Goal: Feedback & Contribution: Submit feedback/report problem

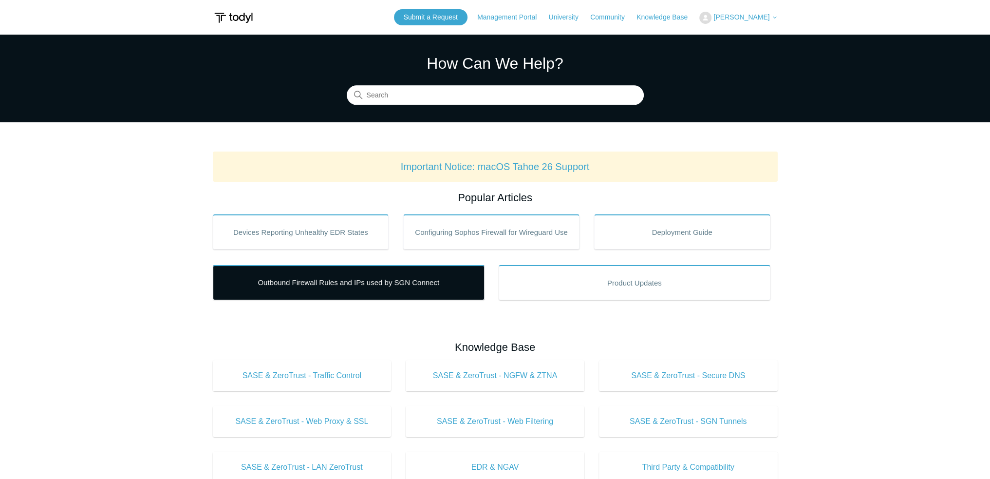
click at [399, 279] on link "Outbound Firewall Rules and IPs used by SGN Connect" at bounding box center [349, 282] width 272 height 35
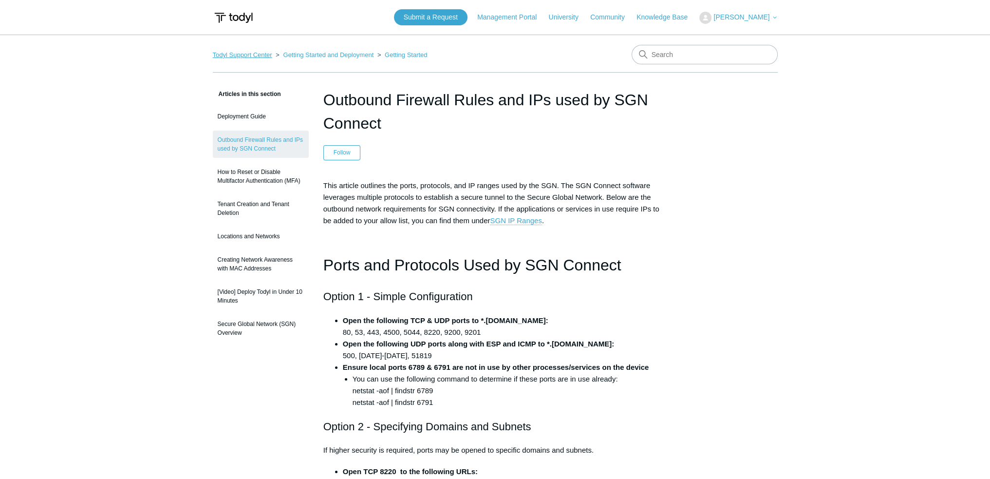
click at [255, 55] on link "Todyl Support Center" at bounding box center [242, 54] width 59 height 7
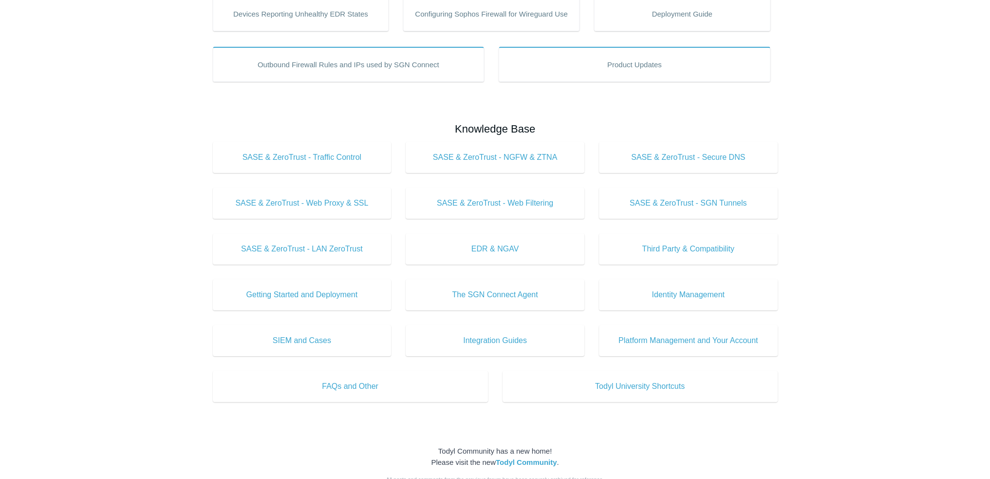
scroll to position [195, 0]
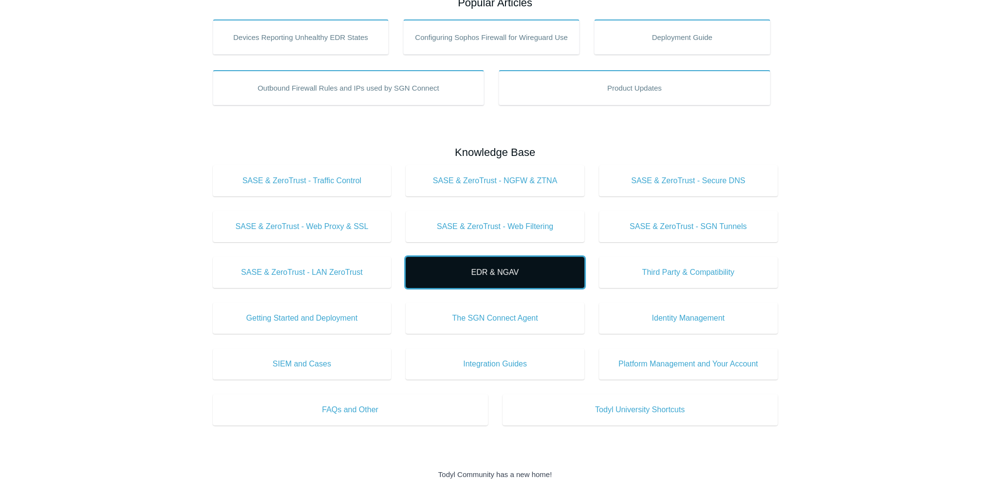
click at [526, 273] on span "EDR & NGAV" at bounding box center [494, 272] width 149 height 12
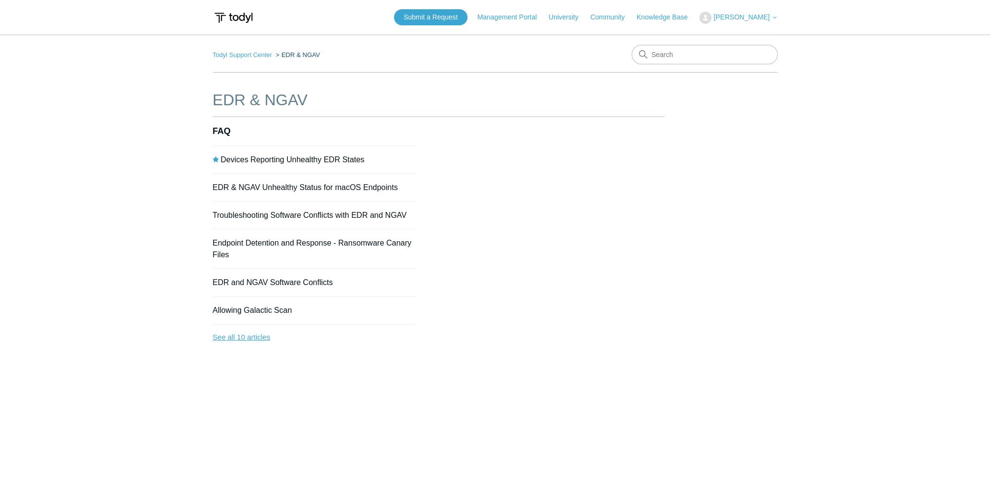
click at [246, 339] on link "See all 10 articles" at bounding box center [314, 337] width 203 height 26
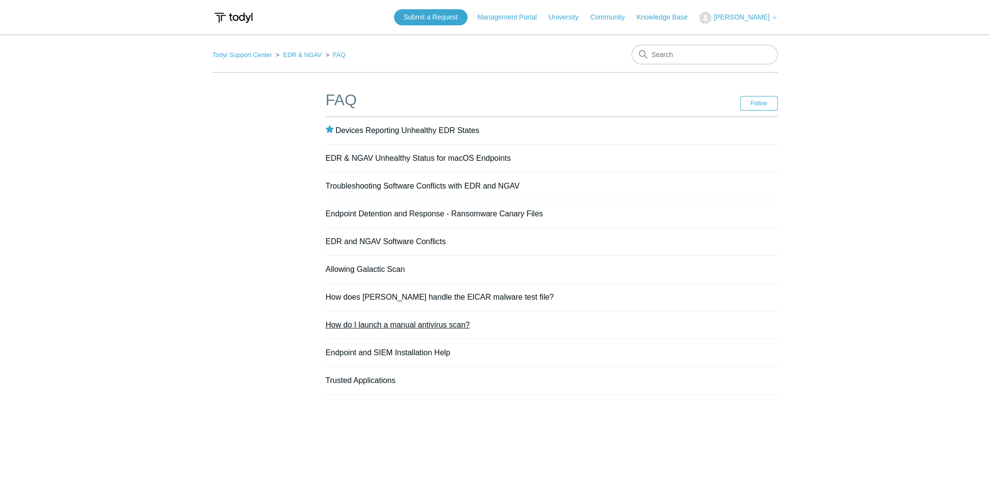
click at [407, 325] on link "How do I launch a manual antivirus scan?" at bounding box center [398, 324] width 144 height 8
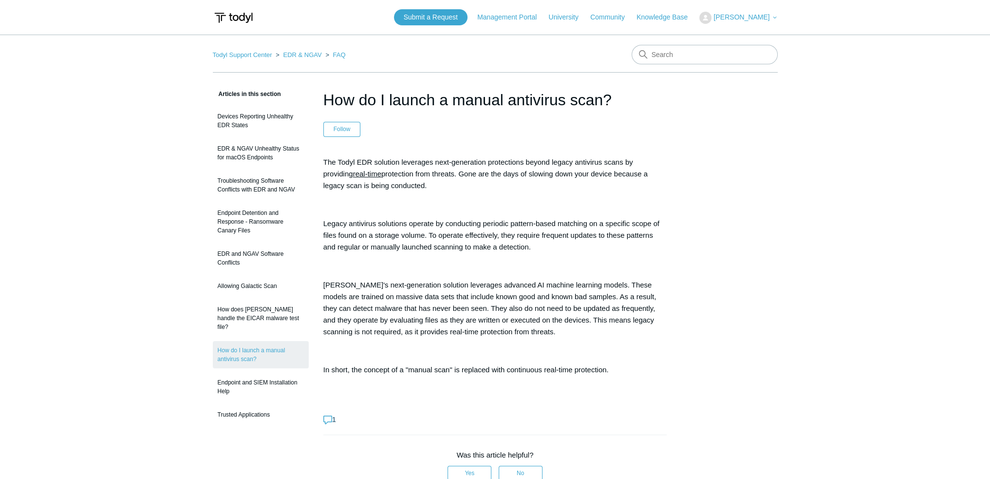
click at [887, 207] on main "Todyl Support Center EDR & NGAV FAQ Articles in this section Devices Reporting …" at bounding box center [495, 386] width 990 height 703
click at [447, 20] on link "Submit a Request" at bounding box center [431, 17] width 74 height 16
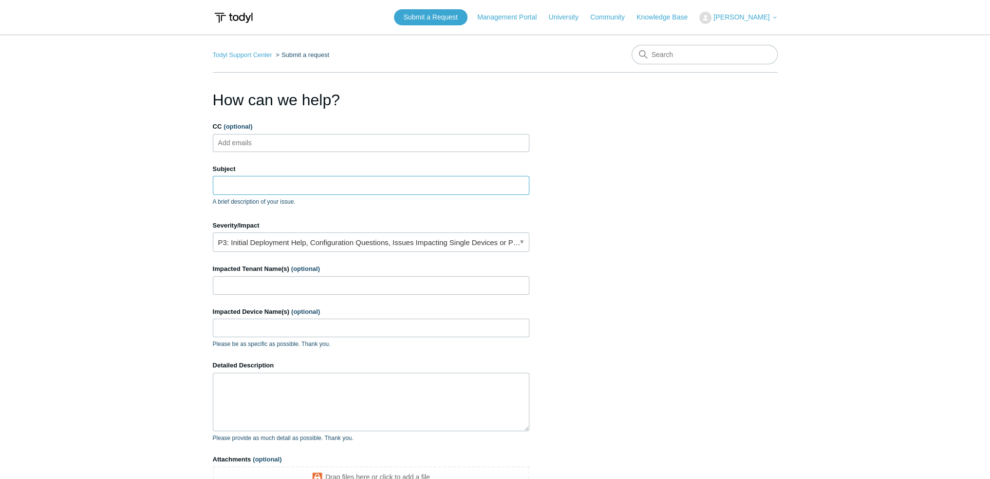
click at [256, 176] on input "Subject" at bounding box center [371, 185] width 316 height 18
type input "S"
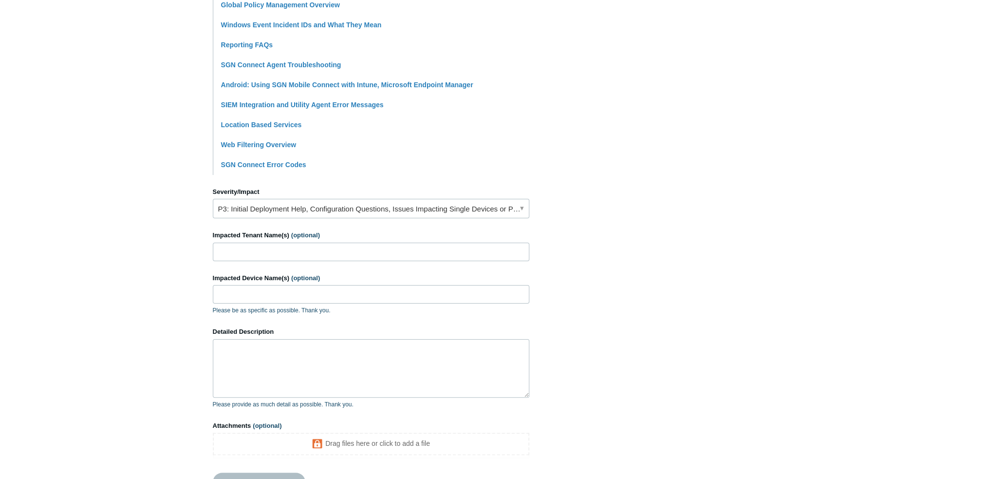
scroll to position [292, 0]
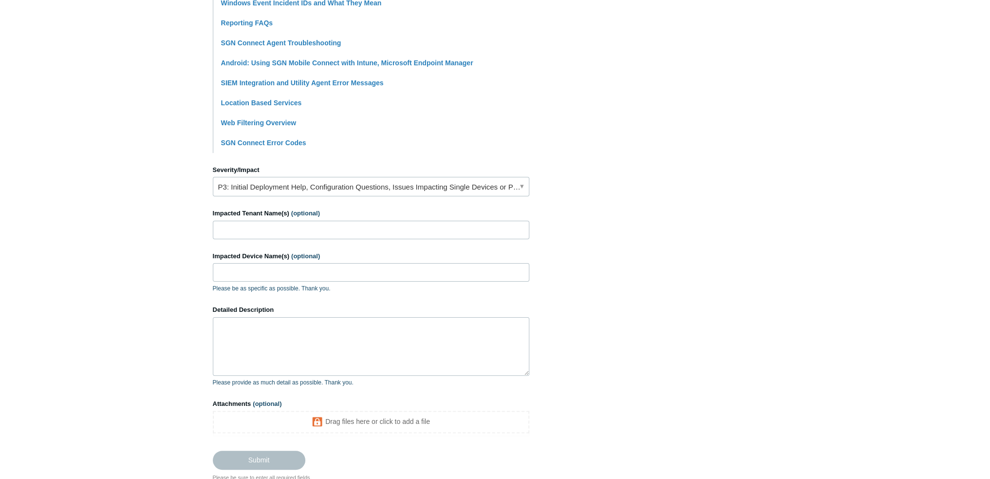
type input "Compliance information requested from Clean Connect. Need device information re…"
click at [288, 179] on link "P3: Initial Deployment Help, Configuration Questions, Issues Impacting Single D…" at bounding box center [371, 186] width 316 height 19
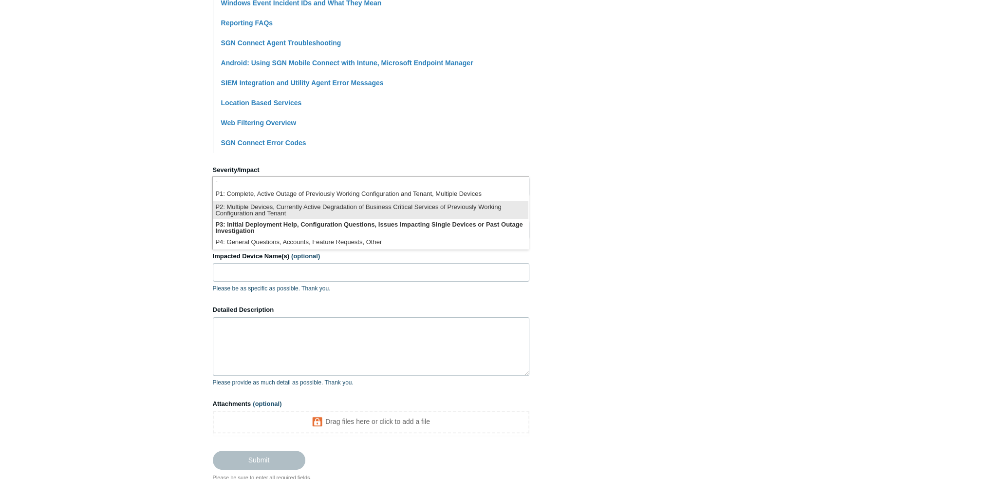
scroll to position [0, 0]
click at [417, 210] on li "P2: Multiple Devices, Currently Active Degradation of Business Critical Service…" at bounding box center [370, 212] width 315 height 18
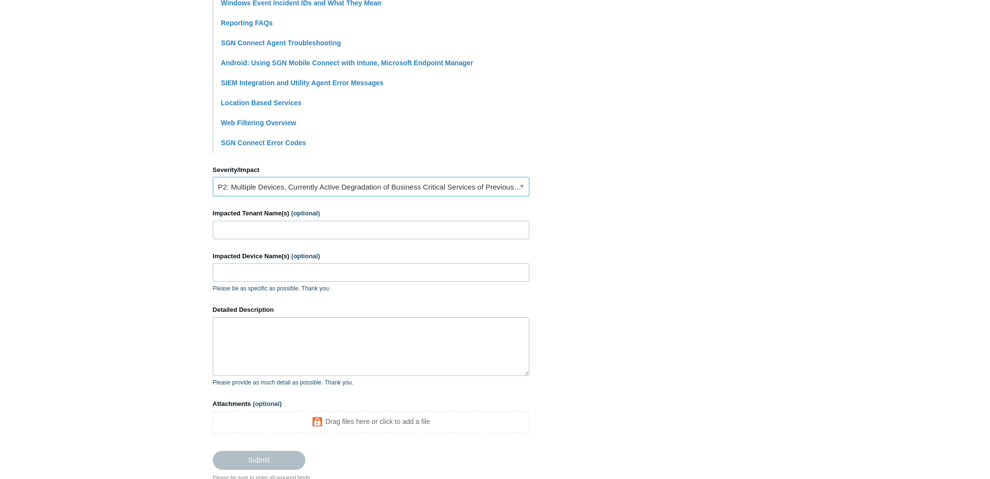
click at [276, 192] on link "P2: Multiple Devices, Currently Active Degradation of Business Critical Service…" at bounding box center [371, 186] width 316 height 19
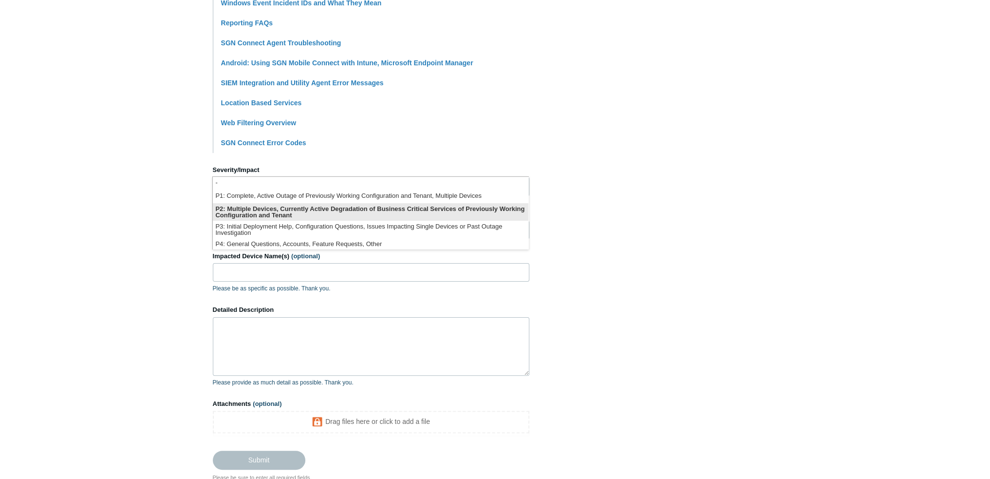
click at [310, 214] on li "P2: Multiple Devices, Currently Active Degradation of Business Critical Service…" at bounding box center [370, 212] width 315 height 18
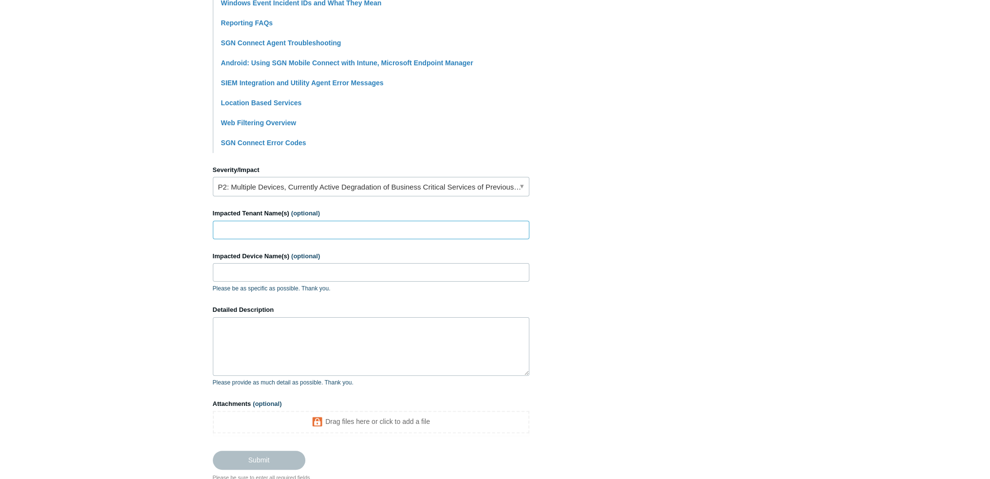
click at [271, 232] on input "Impacted Tenant Name(s) (optional)" at bounding box center [371, 230] width 316 height 18
type input "Clean Connect Ai"
click at [278, 344] on textarea "Detailed Description" at bounding box center [371, 346] width 316 height 58
type textarea "J"
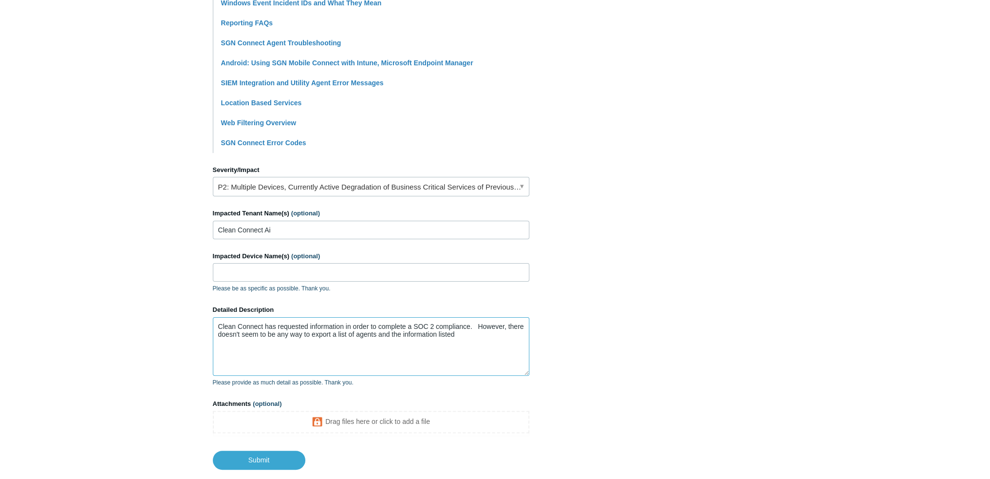
click at [481, 338] on textarea "Clean Connect has requested information in order to complete a SOC 2 compliance…" at bounding box center [371, 346] width 316 height 58
click at [513, 333] on textarea "Clean Connect has requested information in order to complete a SOC 2 compliance…" at bounding box center [371, 346] width 316 height 58
click at [469, 346] on textarea "Clean Connect has requested information in order to complete a SOC 2 compliance…" at bounding box center [371, 346] width 316 height 58
click at [355, 355] on textarea "Clean Connect has requested information in order to complete a SOC 2 compliance…" at bounding box center [371, 346] width 316 height 58
click at [426, 352] on textarea "Clean Connect has requested information in order to complete a SOC 2 compliance…" at bounding box center [371, 346] width 316 height 58
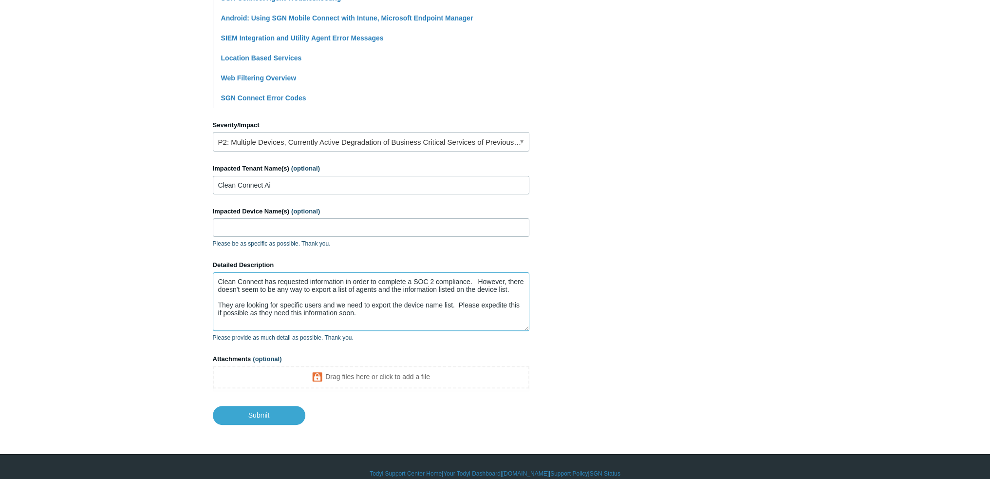
scroll to position [349, 0]
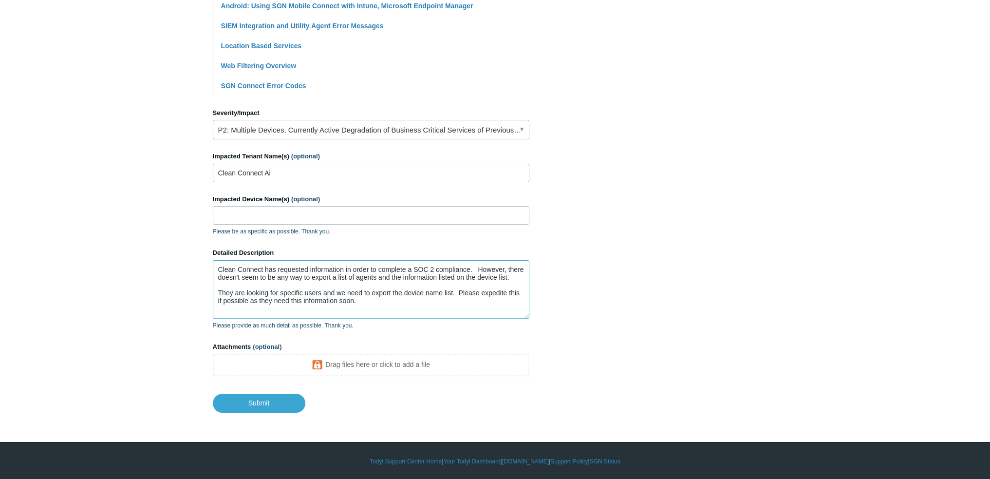
click at [508, 277] on textarea "Clean Connect has requested information in order to complete a SOC 2 compliance…" at bounding box center [371, 289] width 316 height 58
click at [510, 276] on textarea "Clean Connect has requested information in order to complete a SOC 2 compliance…" at bounding box center [371, 289] width 316 height 58
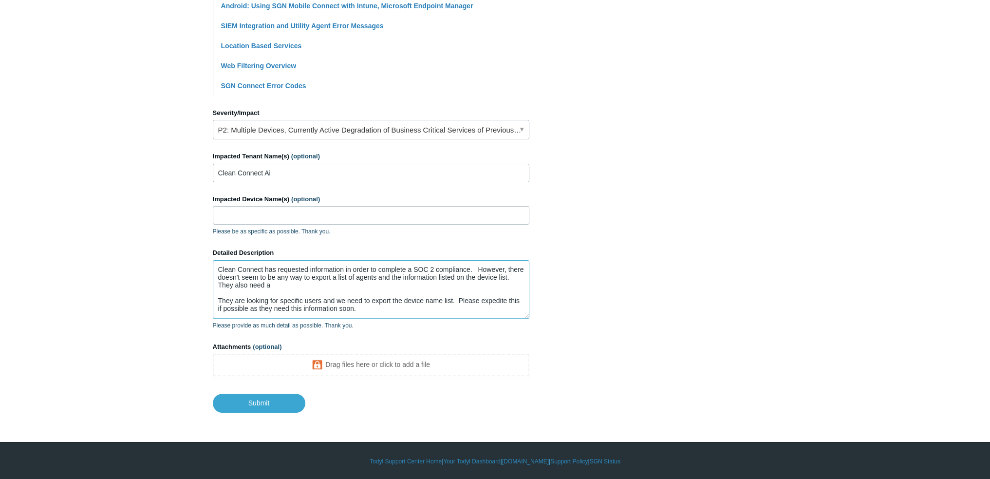
click at [285, 285] on textarea "Clean Connect has requested information in order to complete a SOC 2 compliance…" at bounding box center [371, 289] width 316 height 58
click at [360, 299] on textarea "Clean Connect has requested information in order to complete a SOC 2 compliance…" at bounding box center [371, 289] width 316 height 58
click at [444, 309] on textarea "Clean Connect has requested information in order to complete a SOC 2 compliance…" at bounding box center [371, 289] width 316 height 58
type textarea "Clean Connect has requested information in order to complete a SOC 2 compliance…"
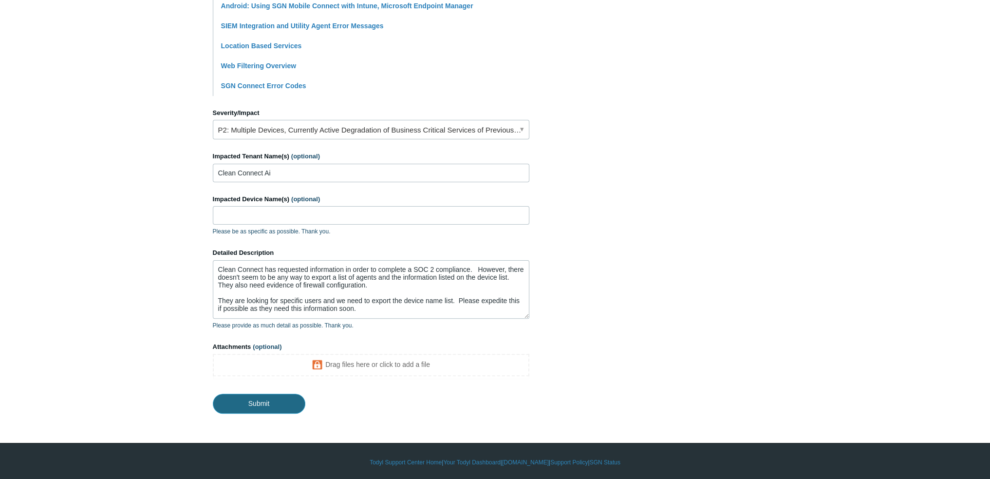
click at [269, 400] on input "Submit" at bounding box center [259, 402] width 92 height 19
